Goal: Transaction & Acquisition: Book appointment/travel/reservation

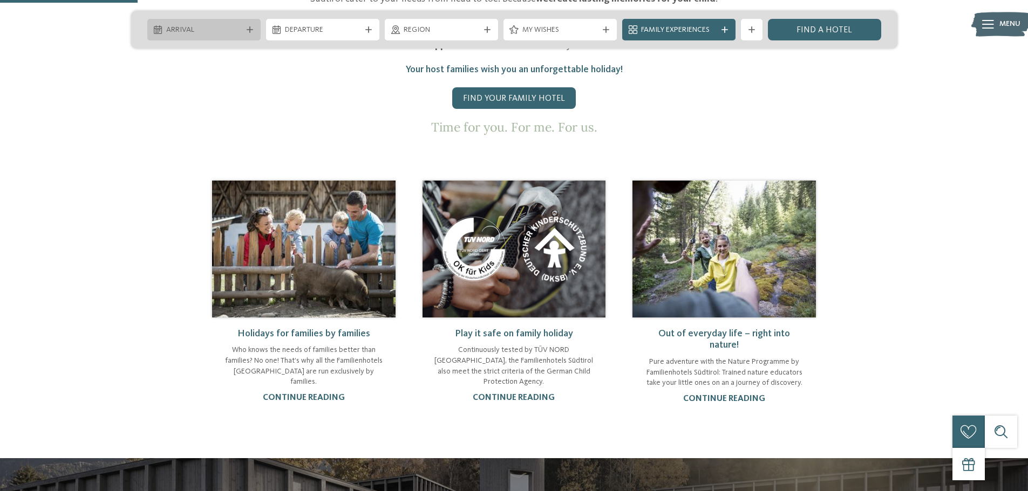
scroll to position [665, 0]
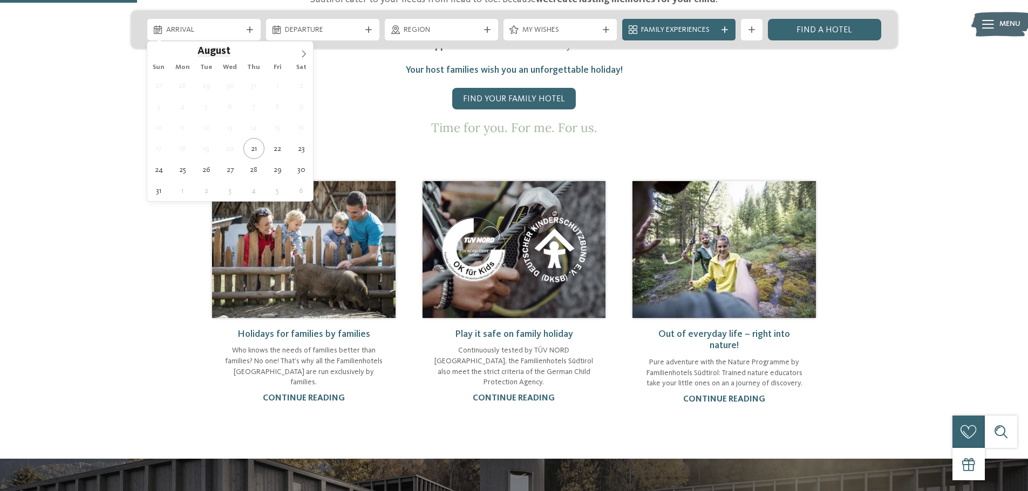
click at [217, 36] on div "Arrival" at bounding box center [203, 30] width 113 height 22
click at [258, 56] on span at bounding box center [262, 54] width 8 height 6
type input "****"
click at [263, 45] on span at bounding box center [262, 48] width 8 height 6
type div "[DATE]"
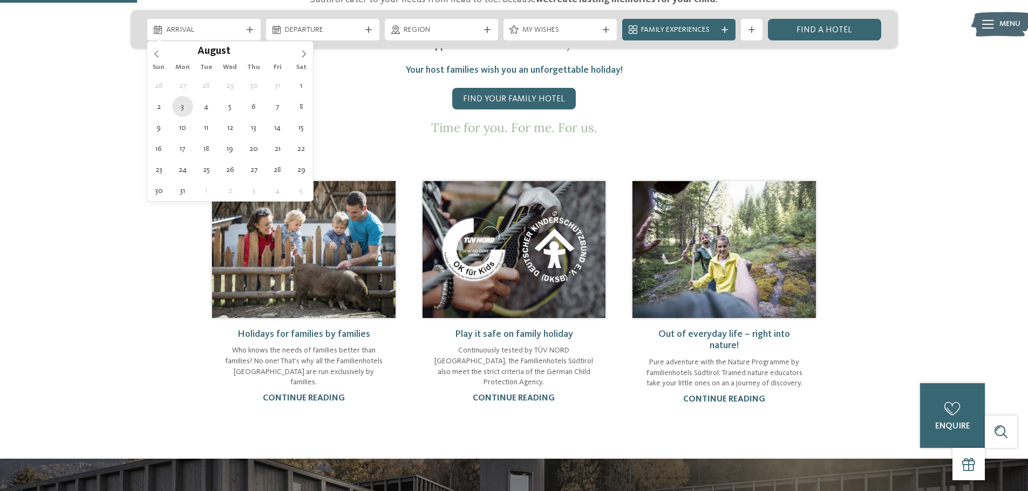
type input "****"
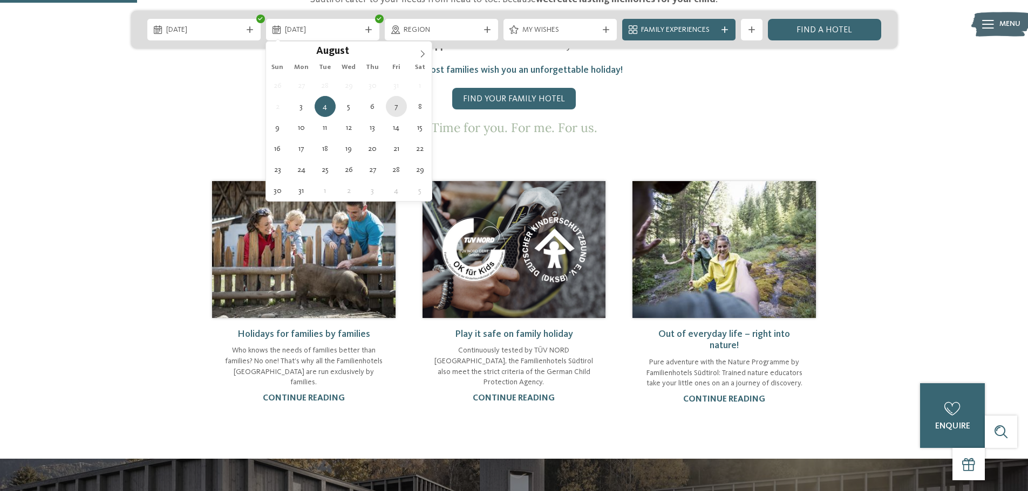
type div "[DATE]"
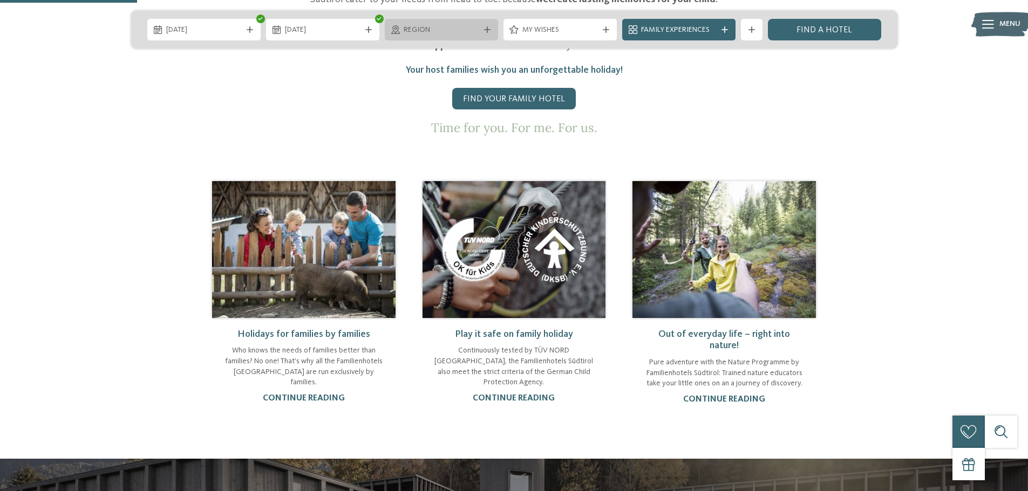
click at [469, 22] on div "Region" at bounding box center [441, 30] width 113 height 22
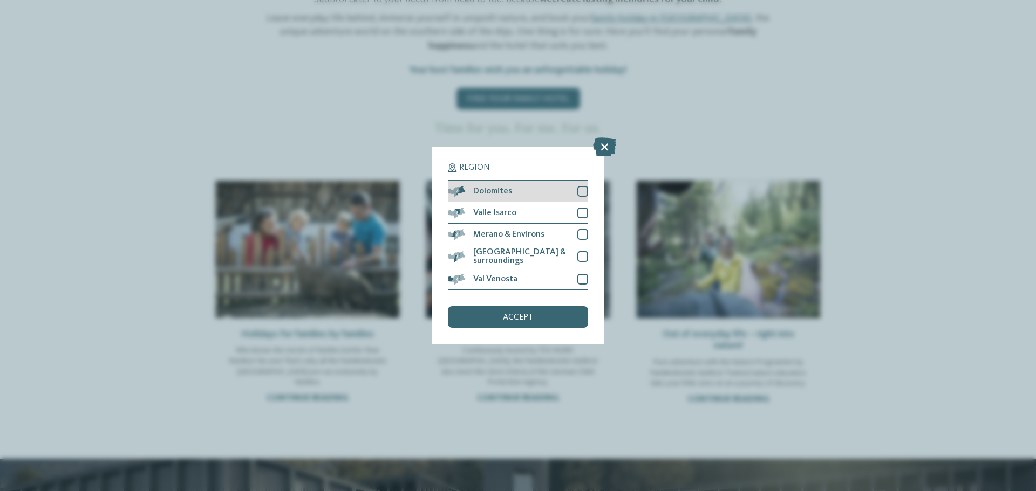
click at [558, 187] on div "Dolomites" at bounding box center [518, 192] width 140 height 22
click at [543, 214] on div "Valle Isarco" at bounding box center [518, 213] width 140 height 22
click at [539, 235] on span "Merano & Environs" at bounding box center [508, 234] width 71 height 9
click at [541, 251] on div "[GEOGRAPHIC_DATA] & surroundings" at bounding box center [518, 256] width 140 height 23
click at [537, 277] on div "Val Venosta" at bounding box center [518, 280] width 140 height 22
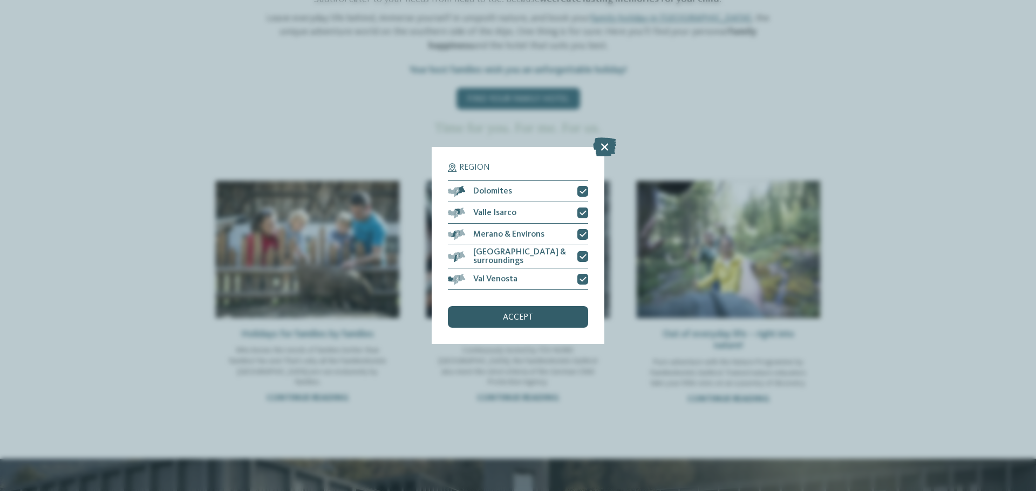
click at [538, 316] on div "accept" at bounding box center [518, 317] width 140 height 22
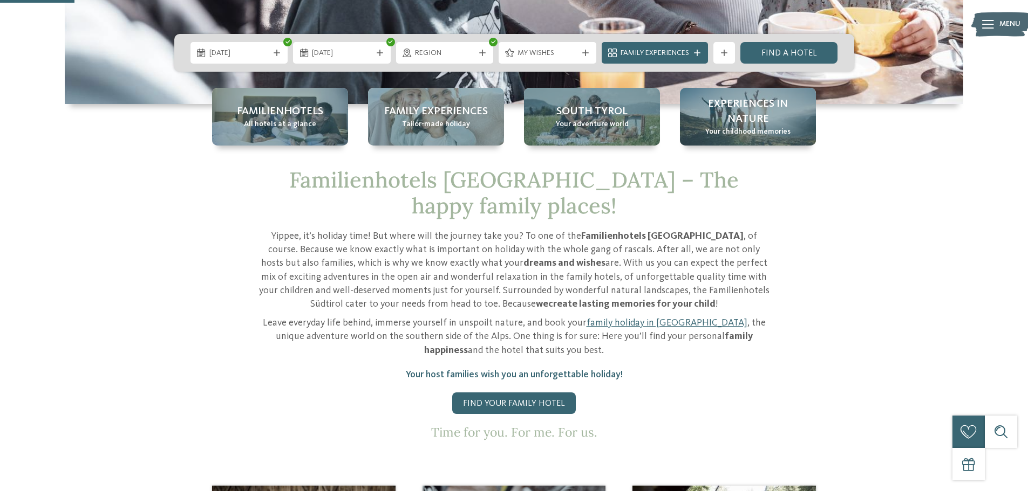
scroll to position [360, 0]
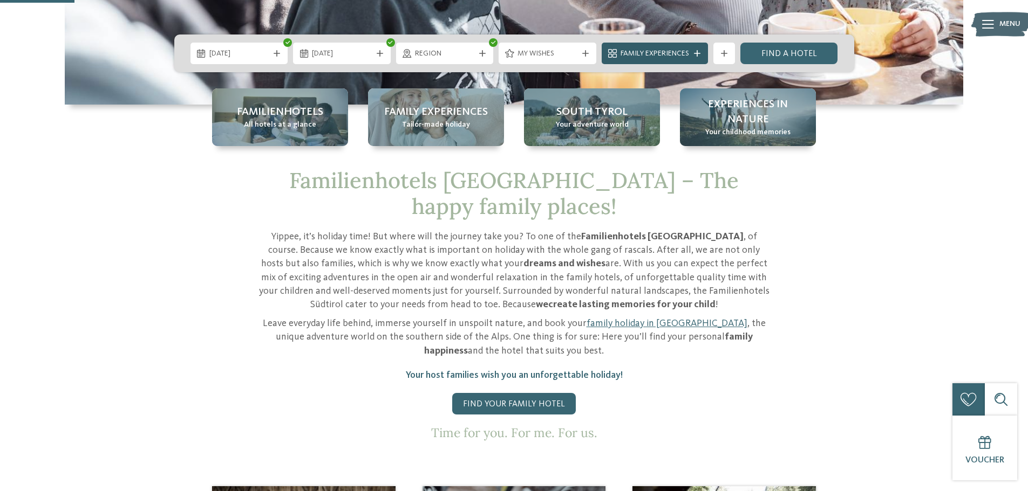
click at [631, 50] on span "Family Experiences" at bounding box center [654, 54] width 69 height 11
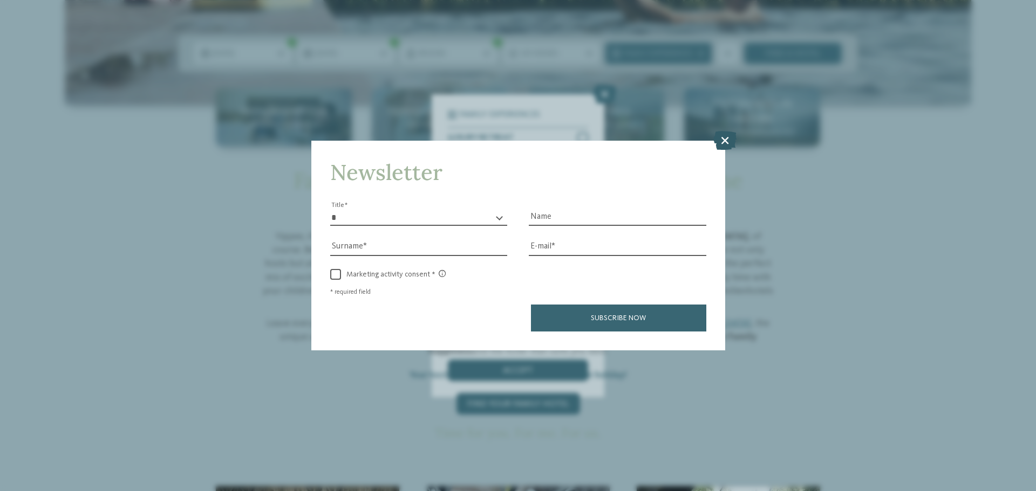
click at [721, 140] on icon at bounding box center [724, 140] width 23 height 19
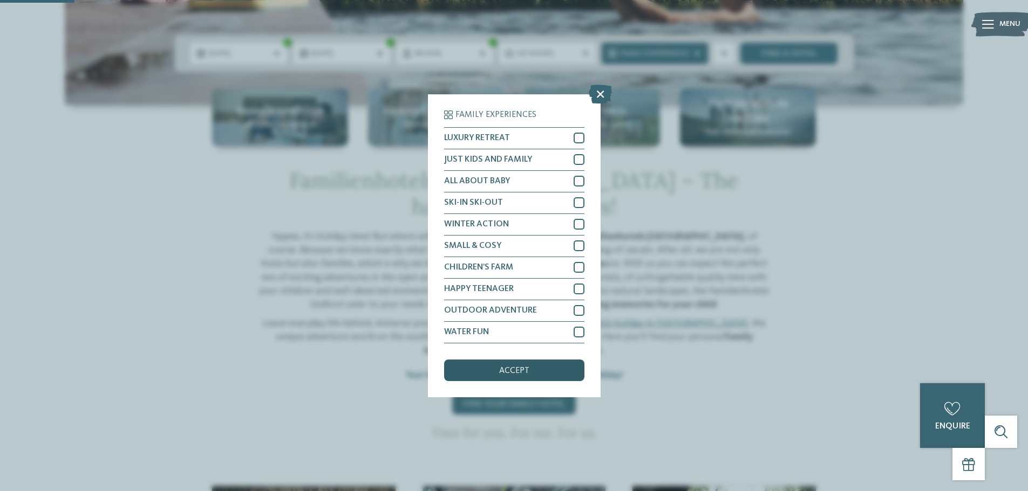
click at [563, 372] on div "accept" at bounding box center [514, 371] width 140 height 22
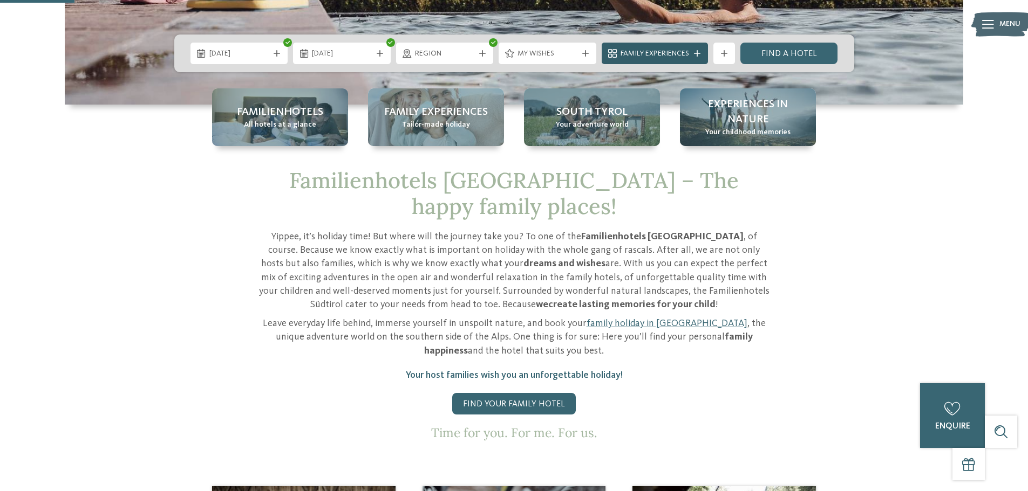
click at [638, 58] on span "Family Experiences" at bounding box center [654, 54] width 69 height 11
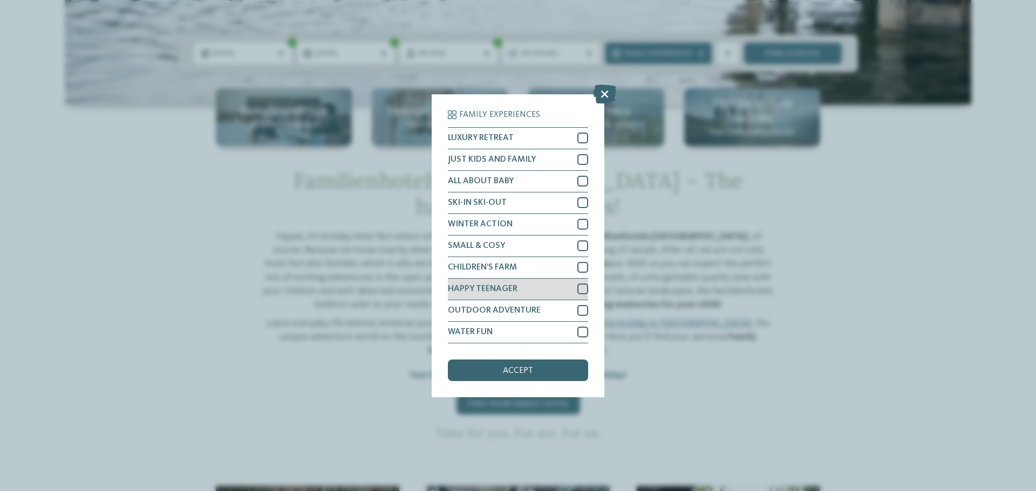
click at [517, 296] on div "HAPPY TEENAGER" at bounding box center [518, 290] width 140 height 22
click at [503, 378] on div "accept" at bounding box center [518, 371] width 140 height 22
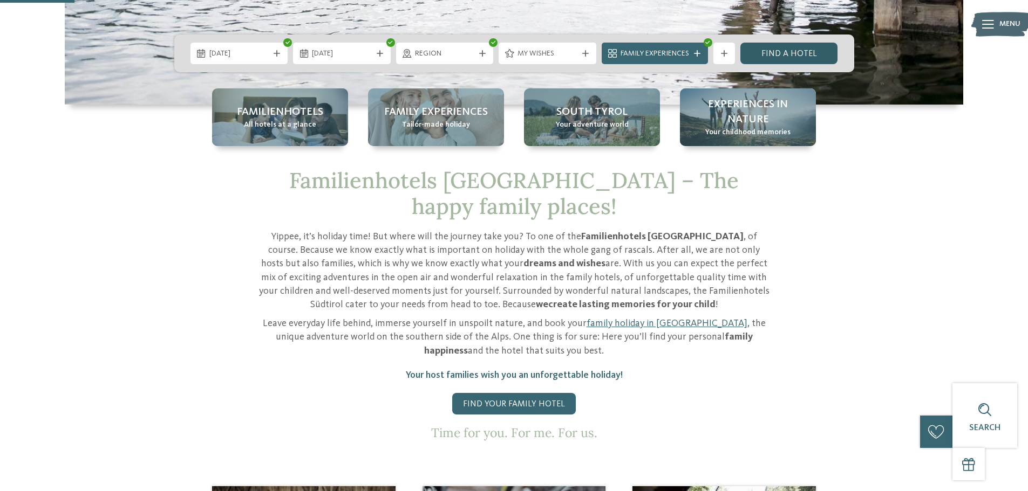
click at [789, 58] on link "Find a hotel" at bounding box center [789, 54] width 98 height 22
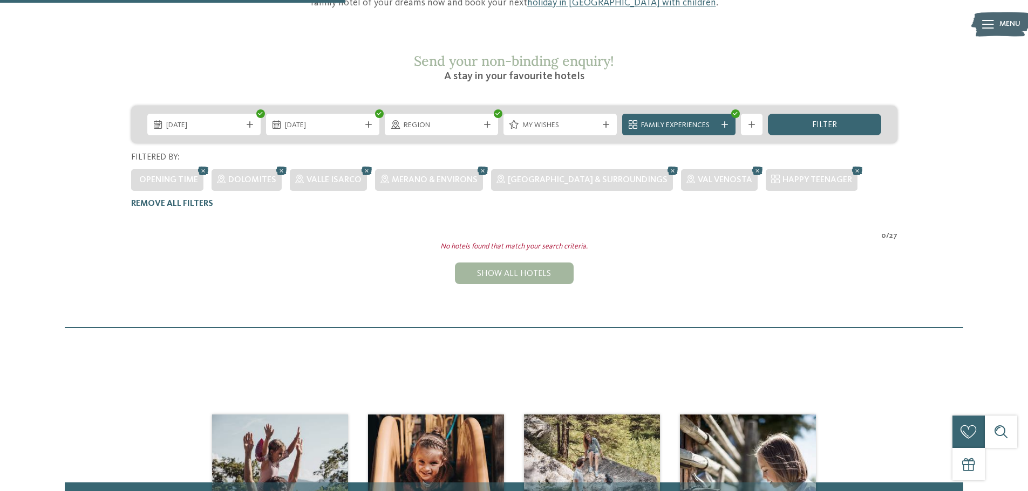
scroll to position [166, 0]
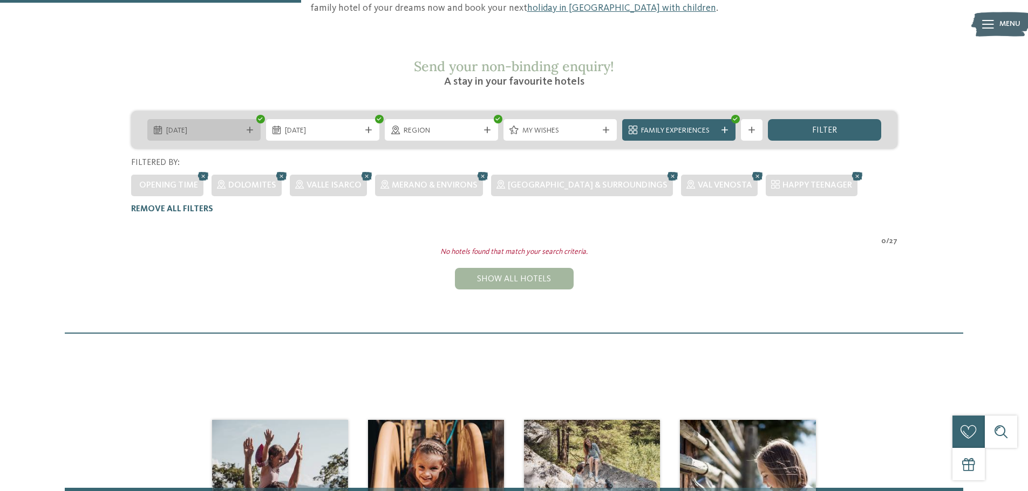
click at [219, 119] on div "[DATE]" at bounding box center [203, 130] width 113 height 22
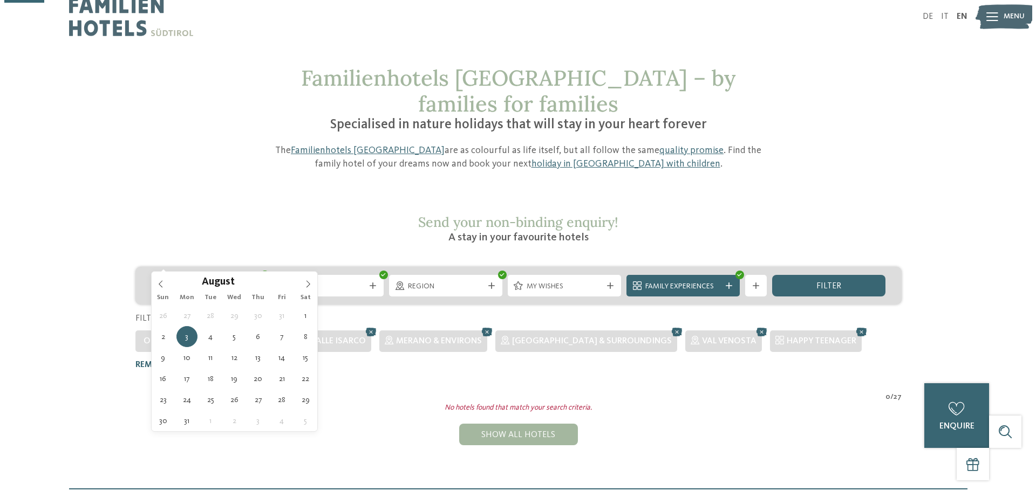
scroll to position [0, 0]
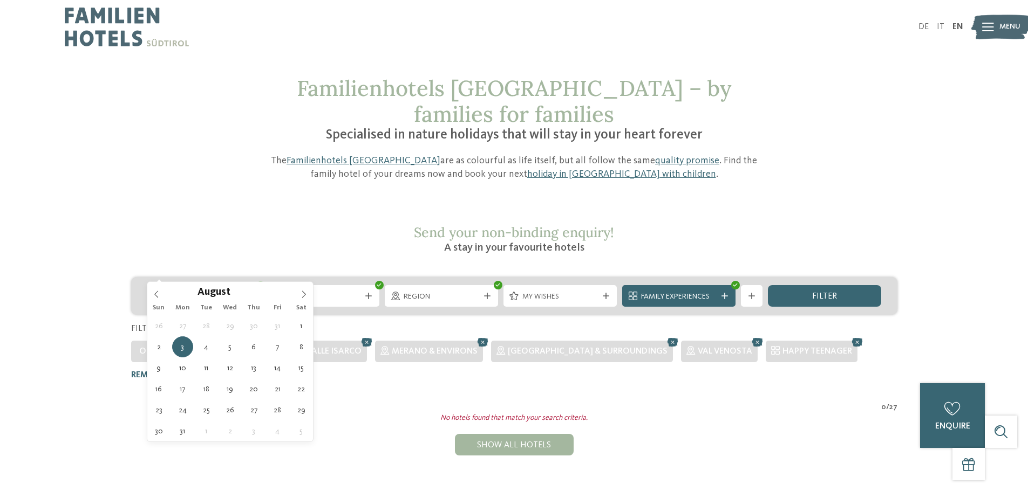
click at [996, 22] on img at bounding box center [1000, 27] width 59 height 30
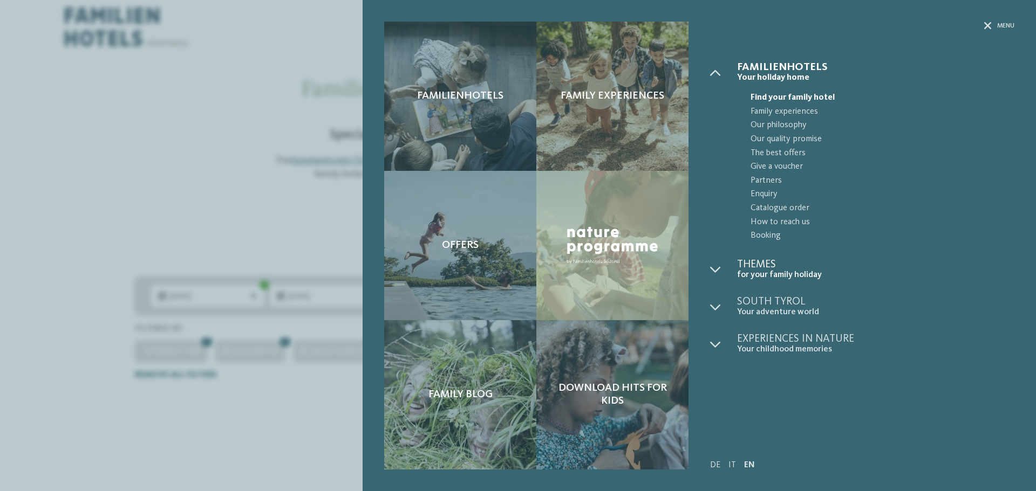
click at [770, 269] on span "Themes" at bounding box center [875, 264] width 277 height 11
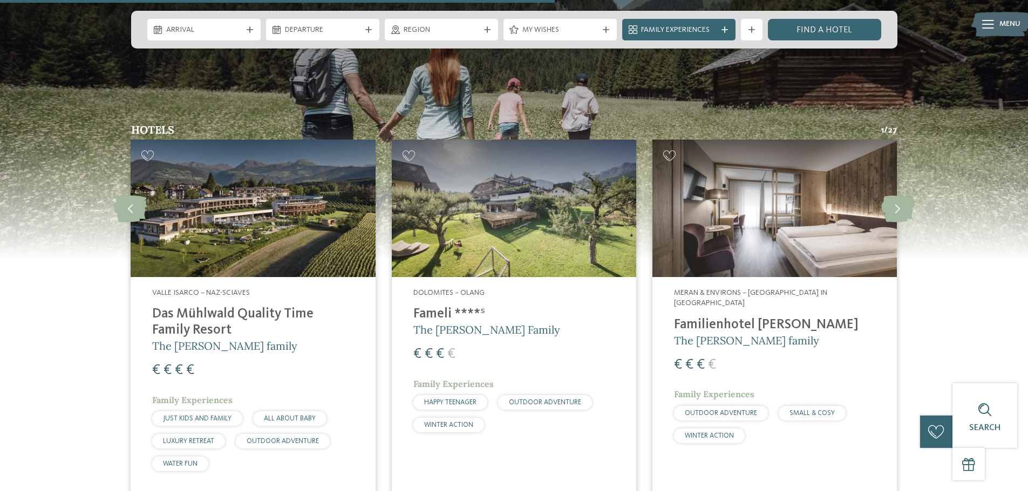
scroll to position [1888, 0]
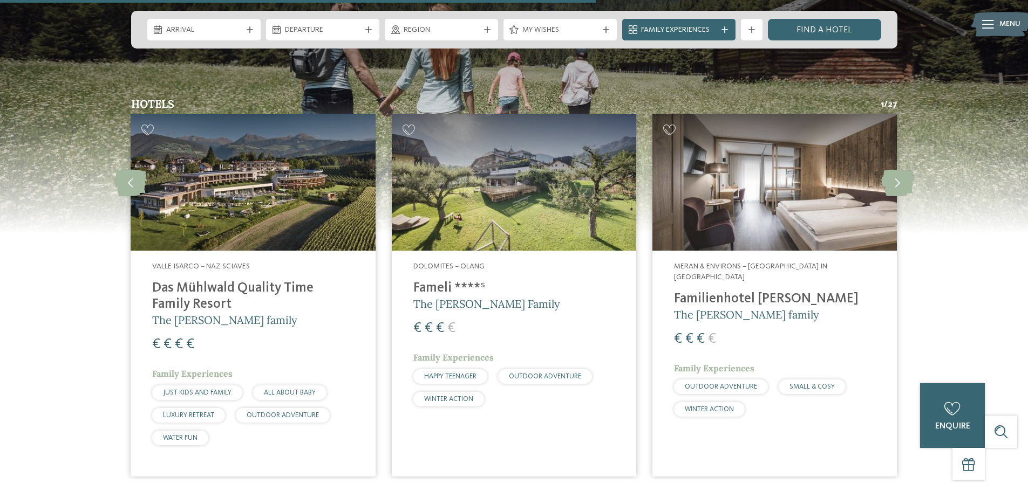
click at [567, 490] on div "All hotels at a glance" at bounding box center [514, 495] width 766 height 10
click at [551, 491] on link "All hotels at a glance" at bounding box center [513, 495] width 103 height 9
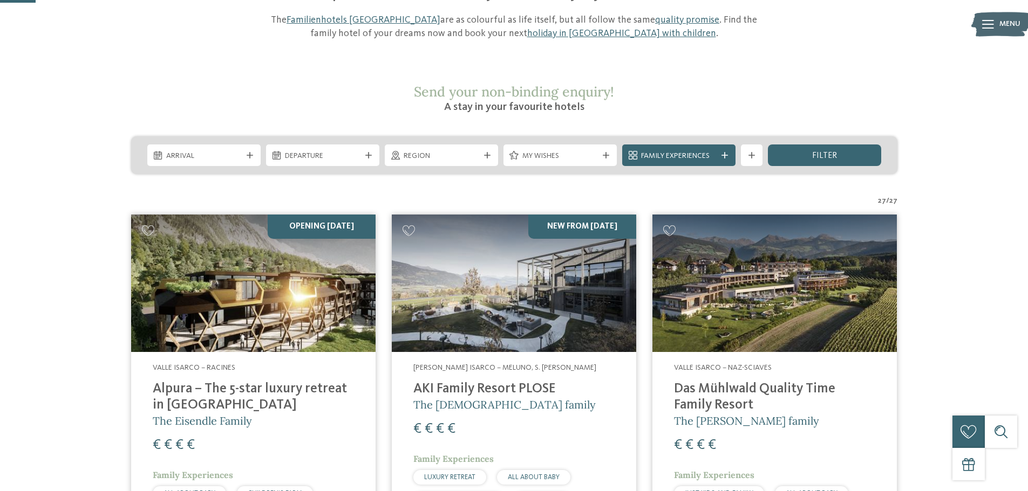
scroll to position [126, 0]
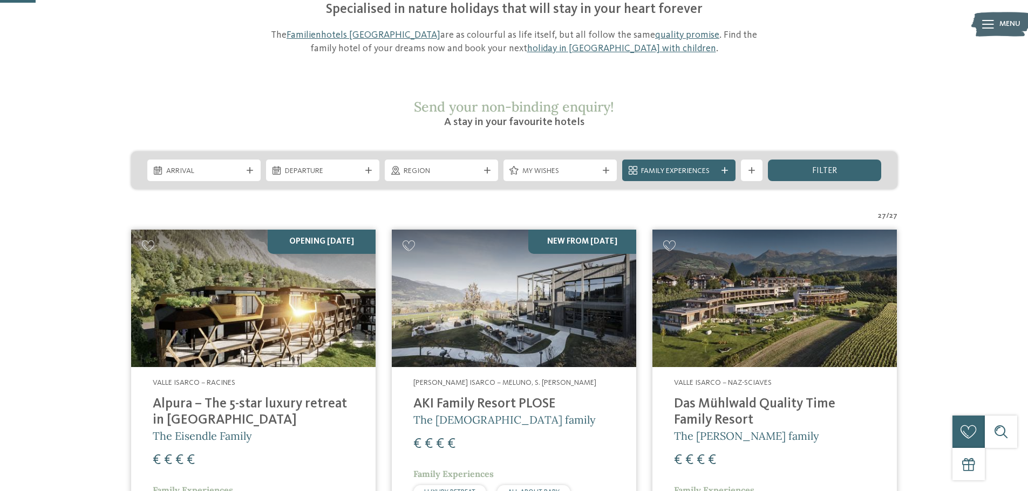
drag, startPoint x: 924, startPoint y: 0, endPoint x: 973, endPoint y: 116, distance: 125.9
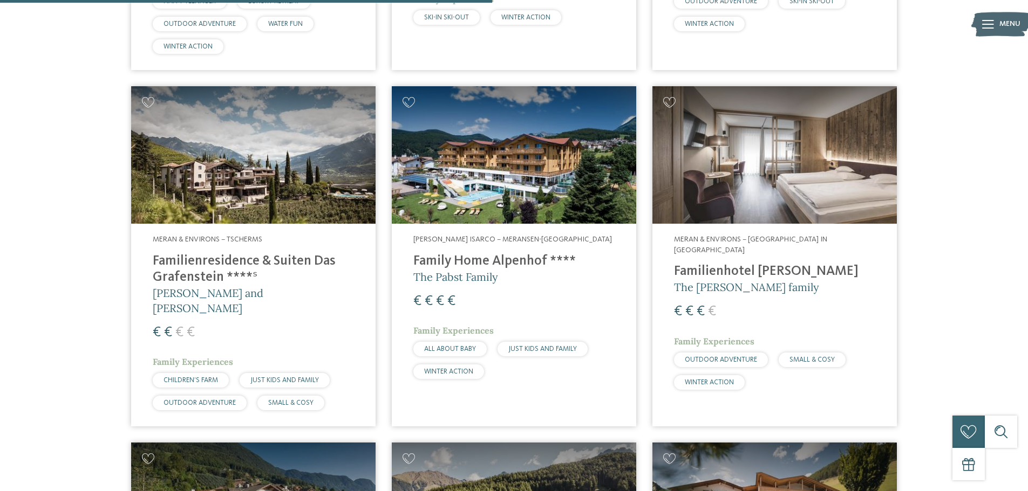
scroll to position [1744, 0]
